Goal: Task Accomplishment & Management: Use online tool/utility

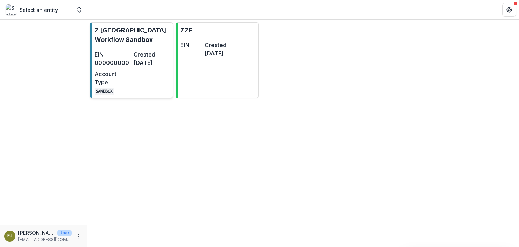
click at [117, 61] on dd "000000000" at bounding box center [112, 63] width 36 height 8
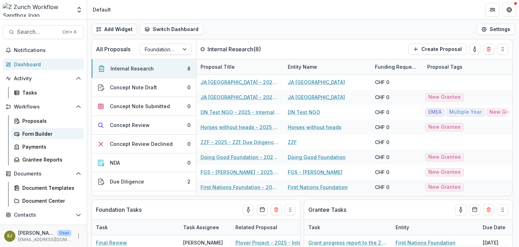
click at [32, 131] on div "Form Builder" at bounding box center [50, 133] width 56 height 7
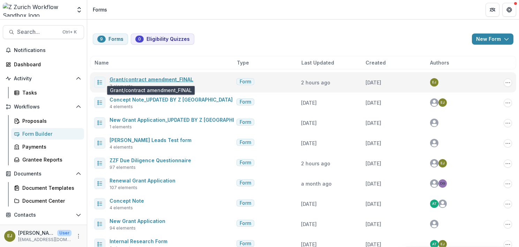
click at [140, 78] on link "Grant/contract amendment_FINAL" at bounding box center [151, 79] width 84 height 6
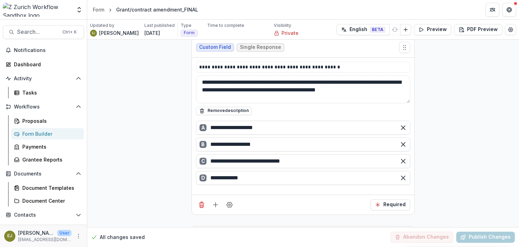
scroll to position [453, 0]
